Goal: Information Seeking & Learning: Understand process/instructions

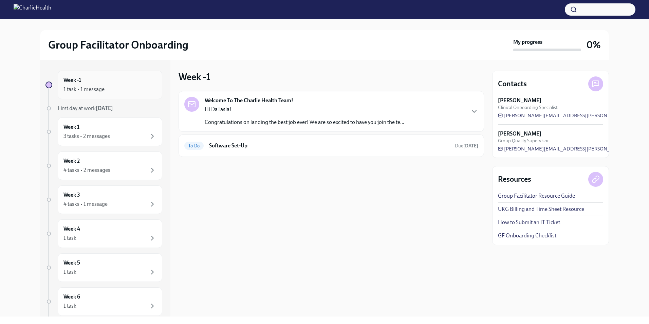
click at [76, 78] on h6 "Week -1" at bounding box center [72, 79] width 18 height 7
click at [473, 108] on icon "button" at bounding box center [474, 111] width 8 height 8
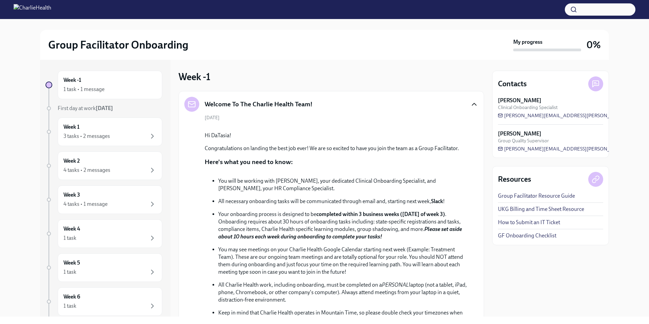
click at [470, 105] on icon "button" at bounding box center [474, 104] width 8 height 8
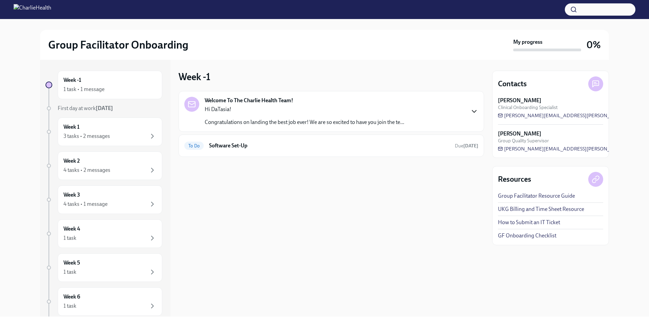
click at [468, 105] on div "Welcome To The Charlie Health Team! Hi DaTasia! Congratulations on landing the …" at bounding box center [331, 111] width 294 height 29
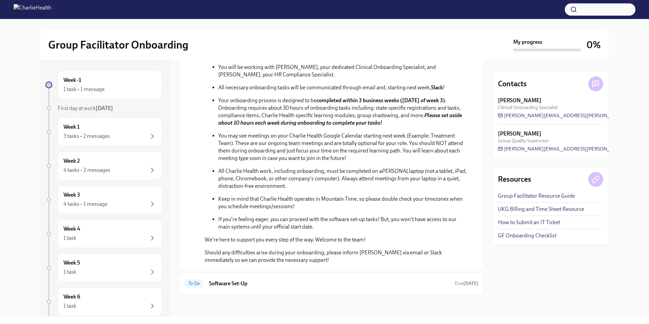
scroll to position [188, 0]
click at [539, 198] on link "Group Facilitator Resource Guide" at bounding box center [536, 195] width 77 height 7
drag, startPoint x: 543, startPoint y: 193, endPoint x: 549, endPoint y: 182, distance: 13.1
click at [549, 182] on div "Resources" at bounding box center [542, 179] width 88 height 10
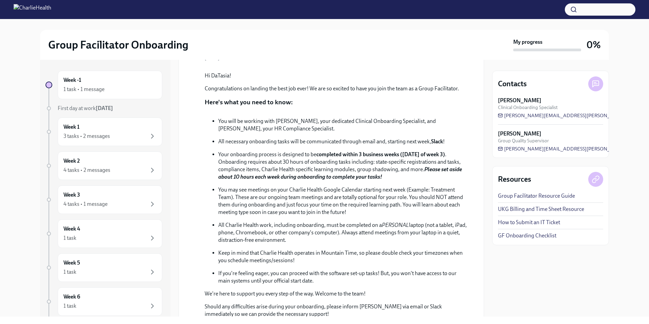
scroll to position [18, 0]
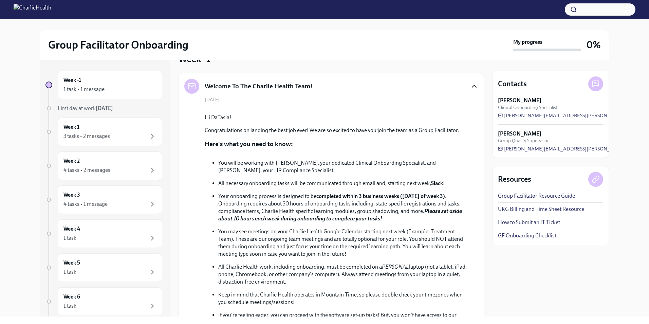
click at [538, 209] on link "UKG Billing and Time Sheet Resource" at bounding box center [541, 208] width 86 height 7
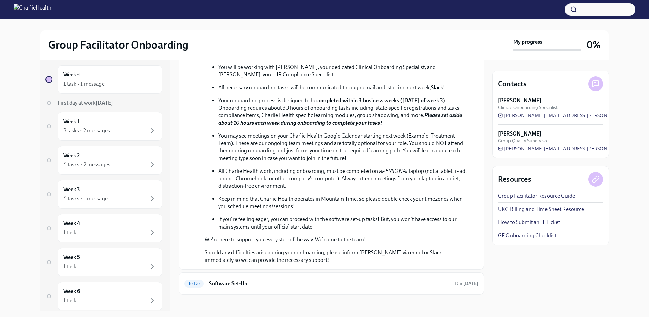
scroll to position [188, 0]
